Goal: Transaction & Acquisition: Purchase product/service

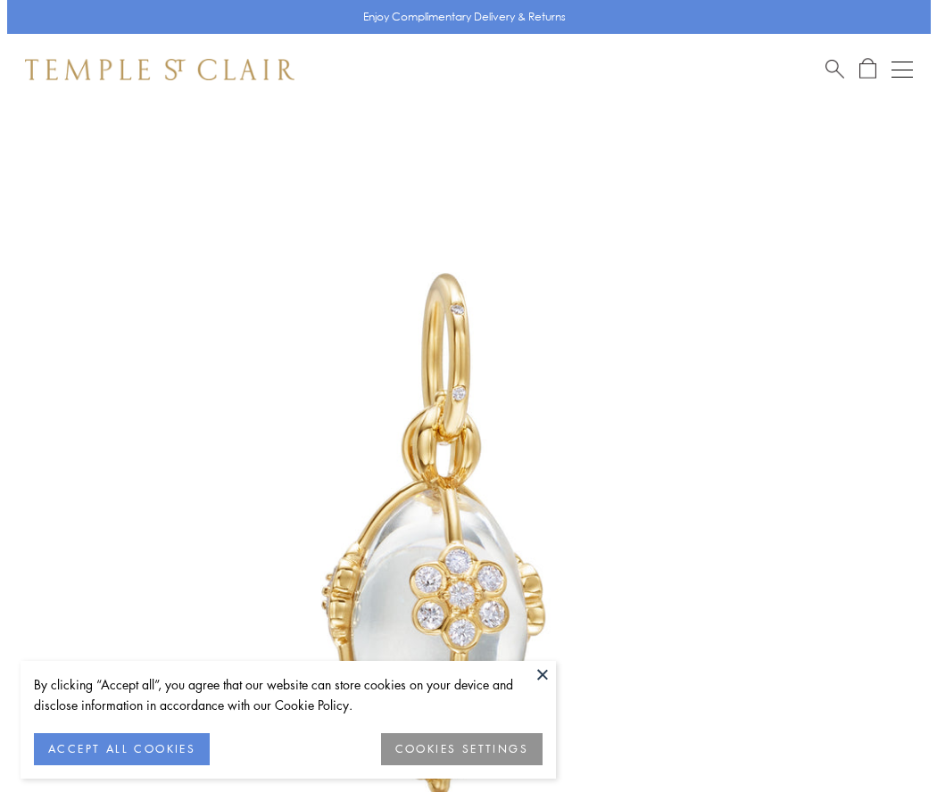
scroll to position [29, 0]
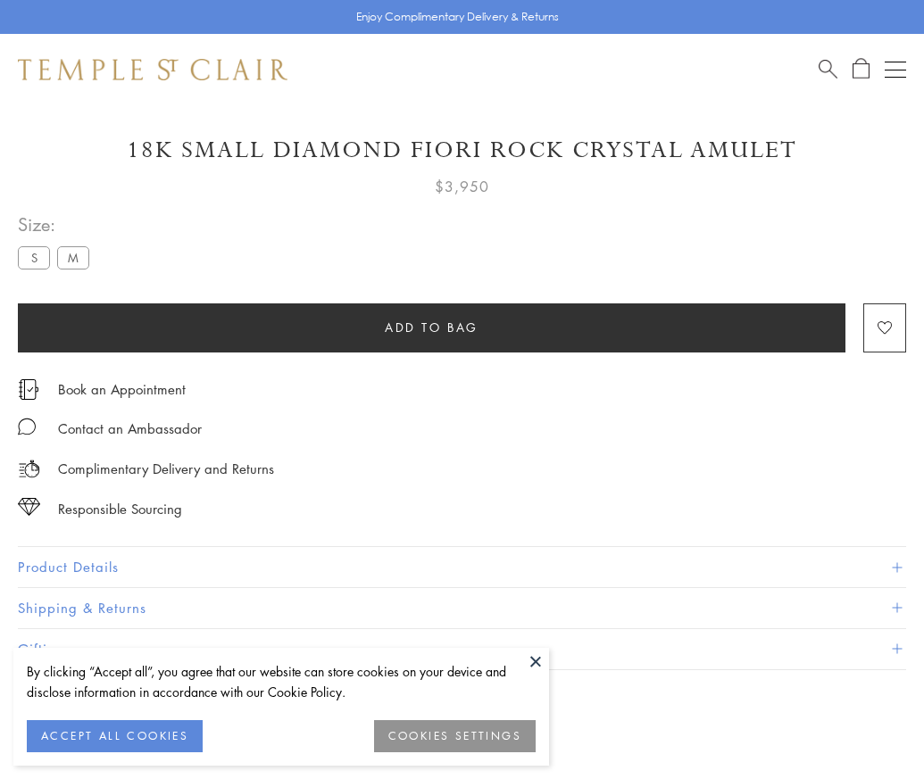
click at [431, 327] on span "Add to bag" at bounding box center [432, 328] width 94 height 20
